Goal: Task Accomplishment & Management: Manage account settings

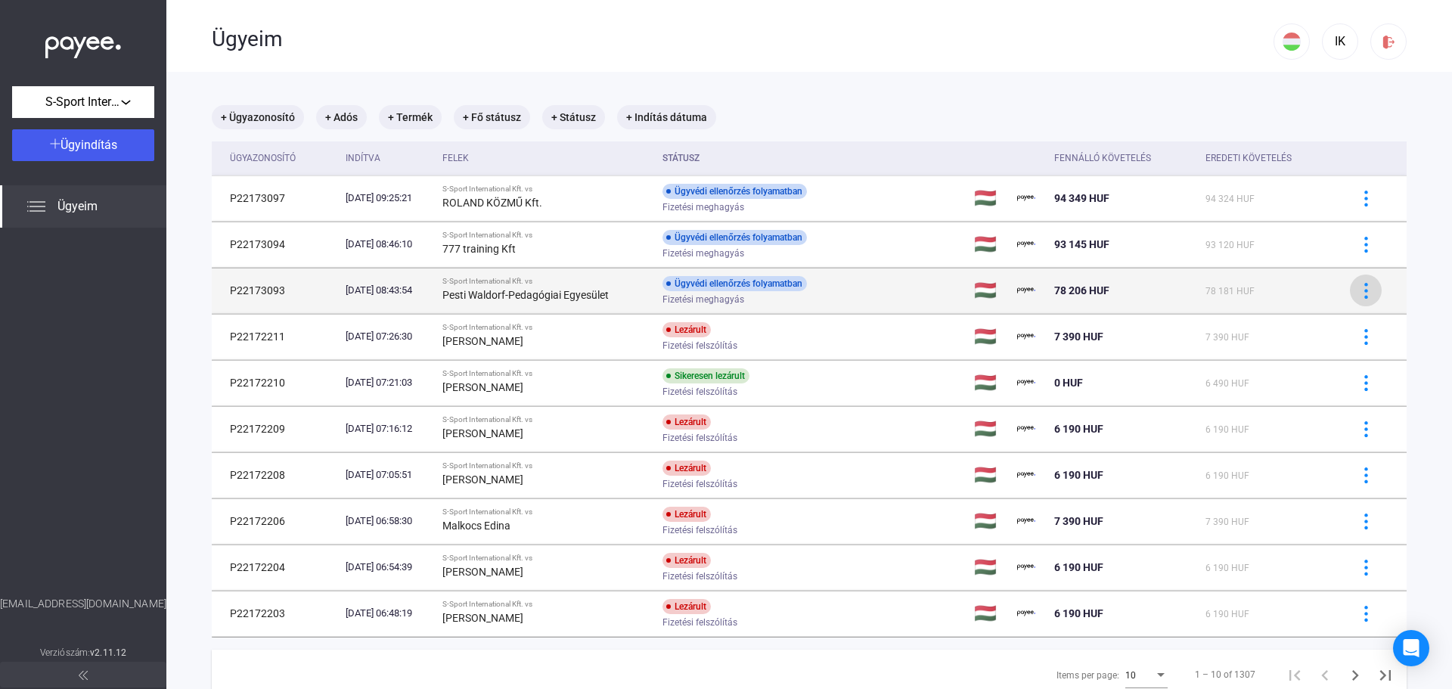
click at [1358, 294] on img at bounding box center [1366, 291] width 16 height 16
drag, startPoint x: 630, startPoint y: 292, endPoint x: 477, endPoint y: 292, distance: 152.7
click at [478, 292] on div at bounding box center [726, 344] width 1452 height 689
drag, startPoint x: 462, startPoint y: 296, endPoint x: 634, endPoint y: 298, distance: 171.6
click at [634, 298] on td "S-Sport International Kft. vs Pesti Waldorf-Pedagógiai Egyesület" at bounding box center [546, 290] width 220 height 45
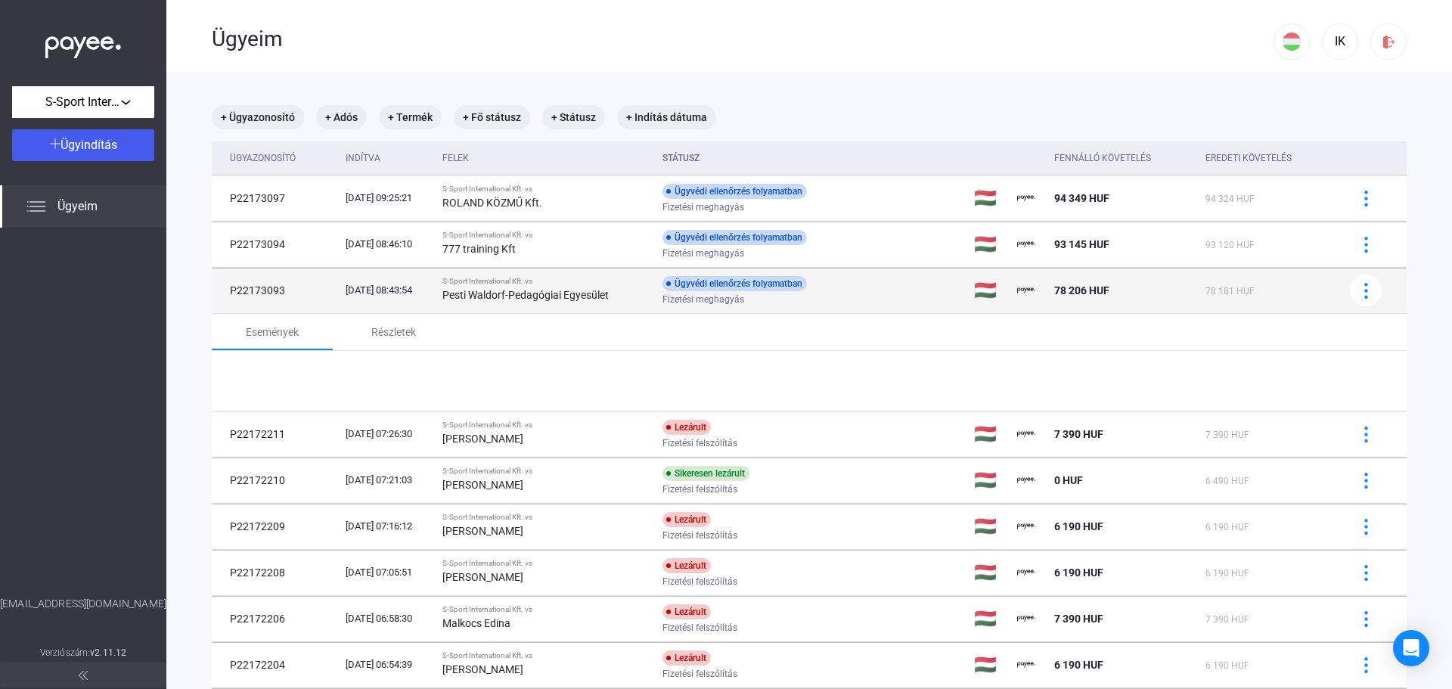
copy strong "Pesti Waldorf-Pedagógiai Egyesület"
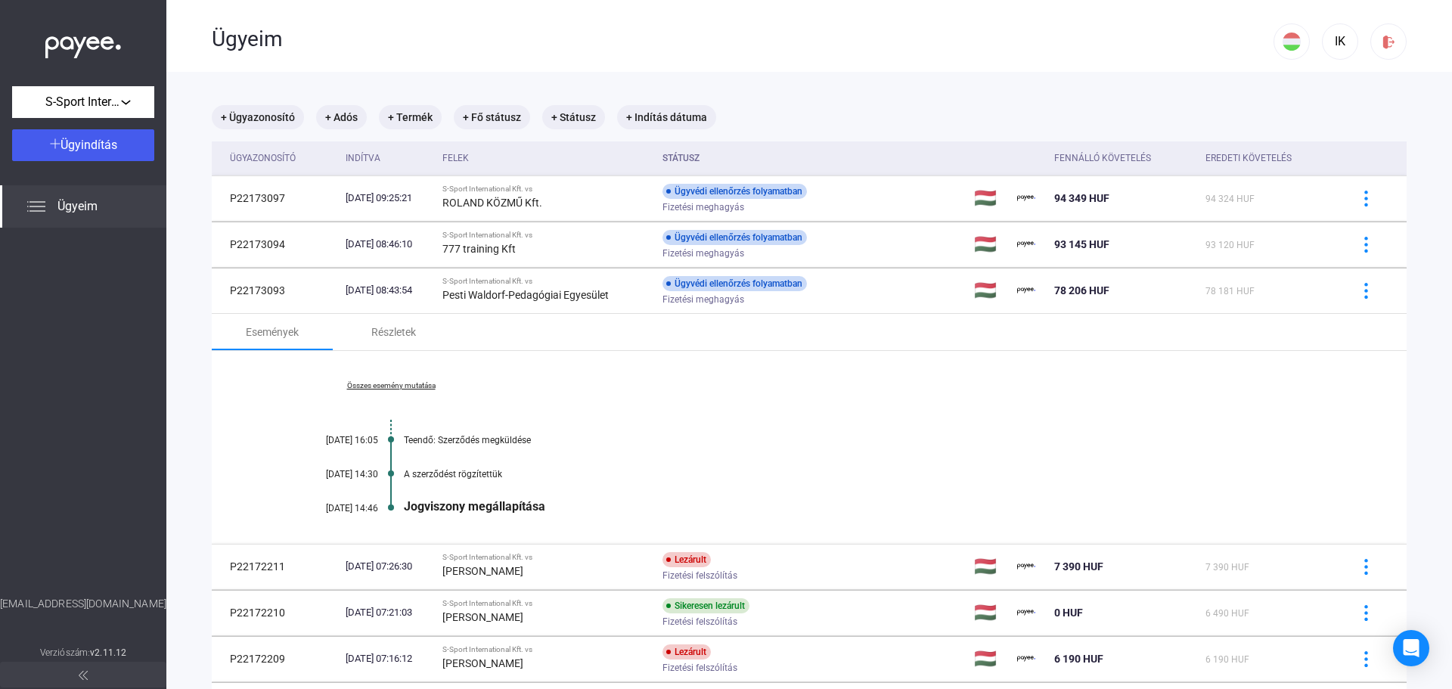
click at [892, 135] on div "+ Ügyazonosító + Adós + Termék + Fő státusz + Státusz + Indítás dátuma Ügyazono…" at bounding box center [809, 517] width 1194 height 824
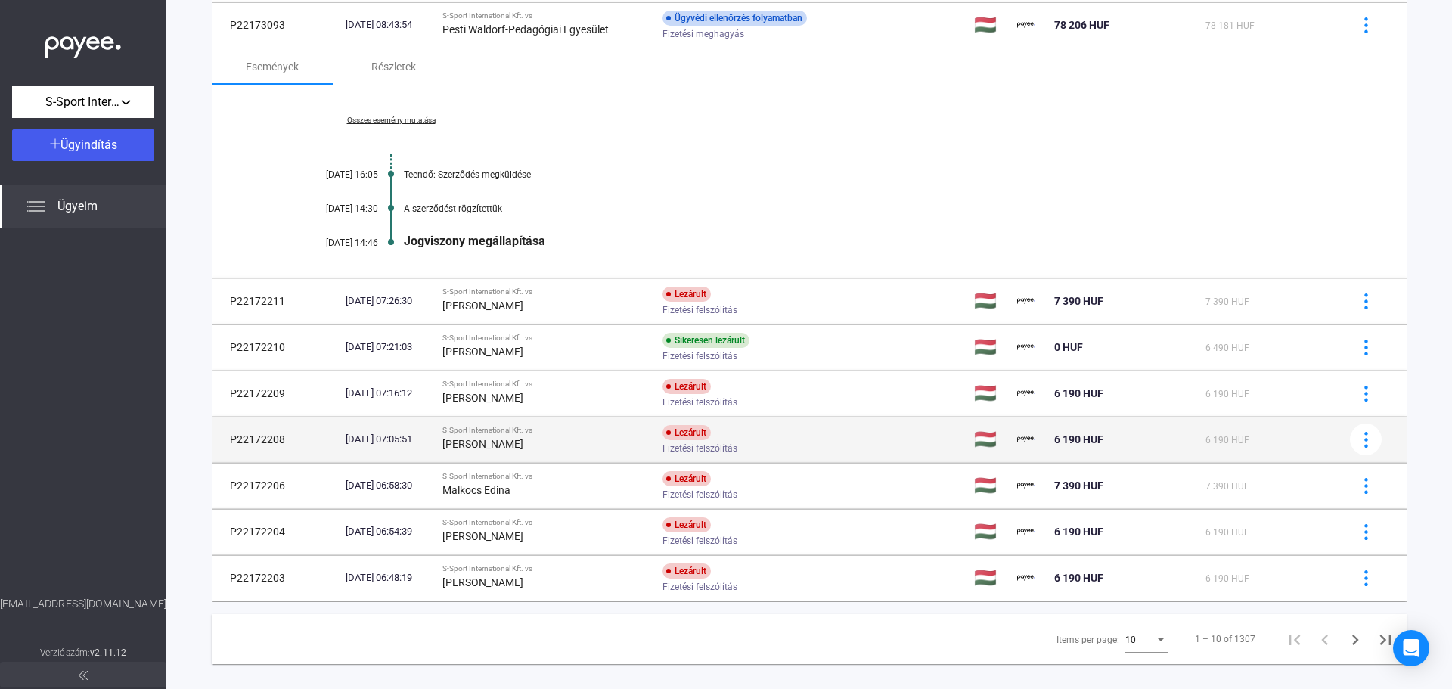
scroll to position [286, 0]
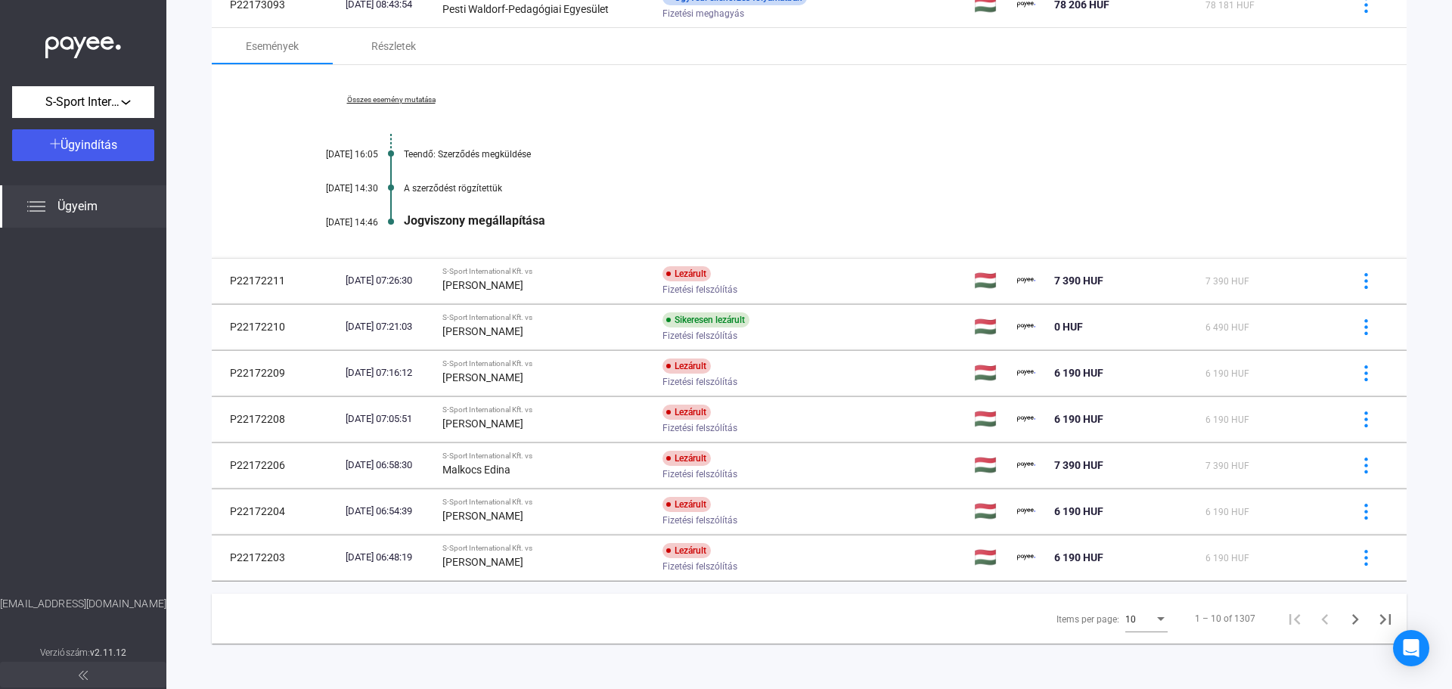
click at [1143, 612] on div "10" at bounding box center [1139, 619] width 29 height 18
click at [1132, 645] on span "25" at bounding box center [1136, 646] width 42 height 18
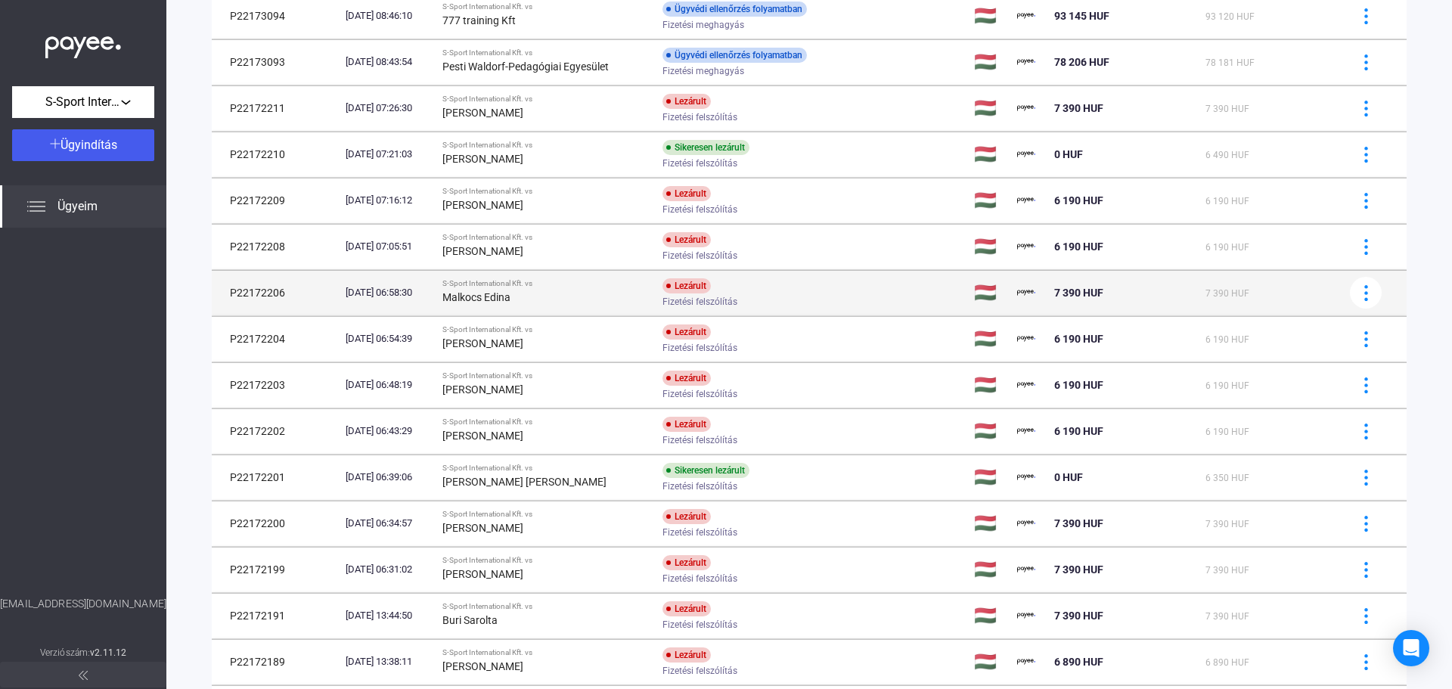
scroll to position [223, 0]
